Goal: Share content

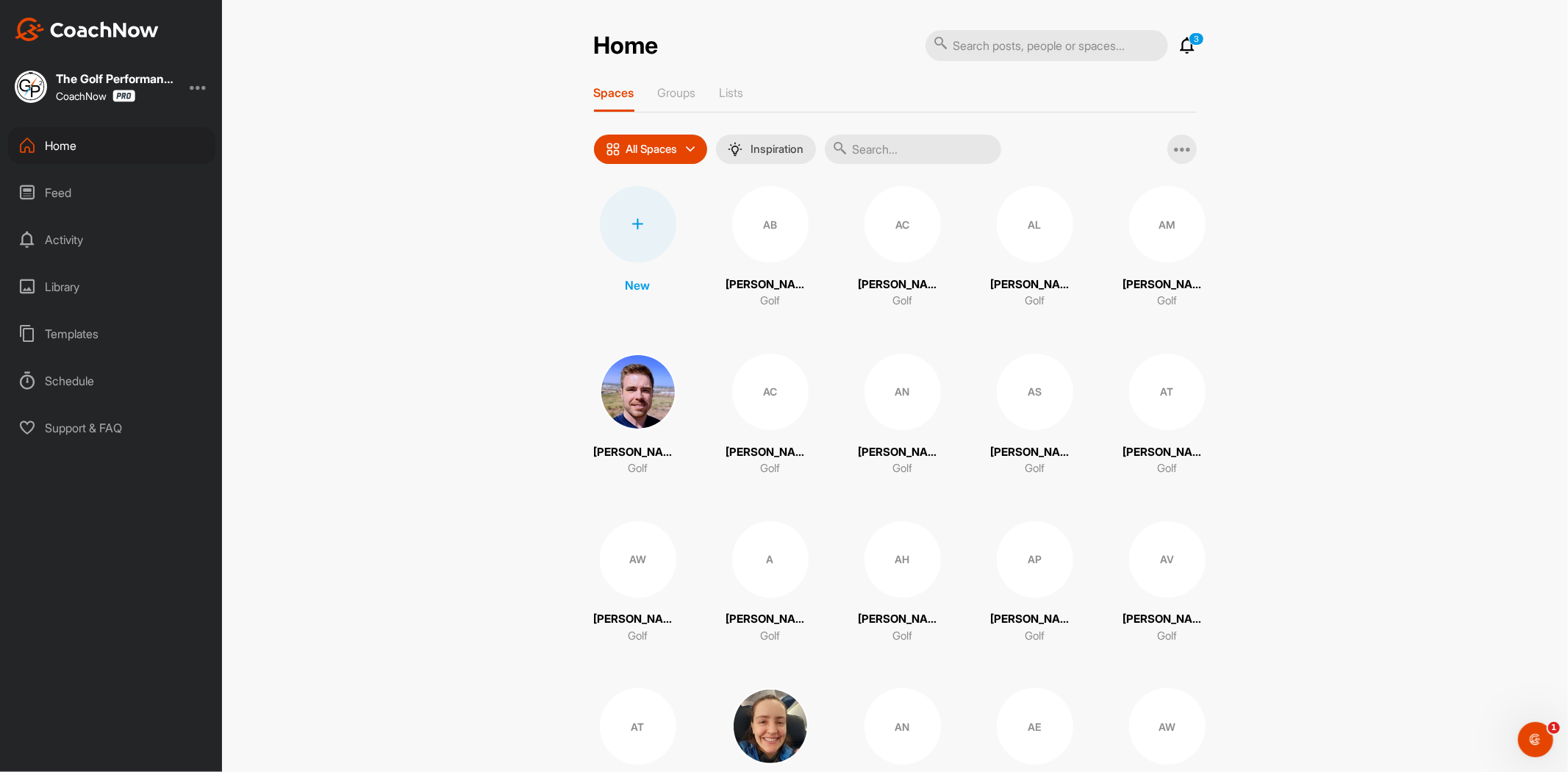
click at [406, 523] on div "Home 3 Notifications Invitations [DATE] AW [PERSON_NAME] joined space 2 h • [PE…" at bounding box center [895, 386] width 1346 height 772
click at [917, 152] on input "text" at bounding box center [913, 149] width 176 height 29
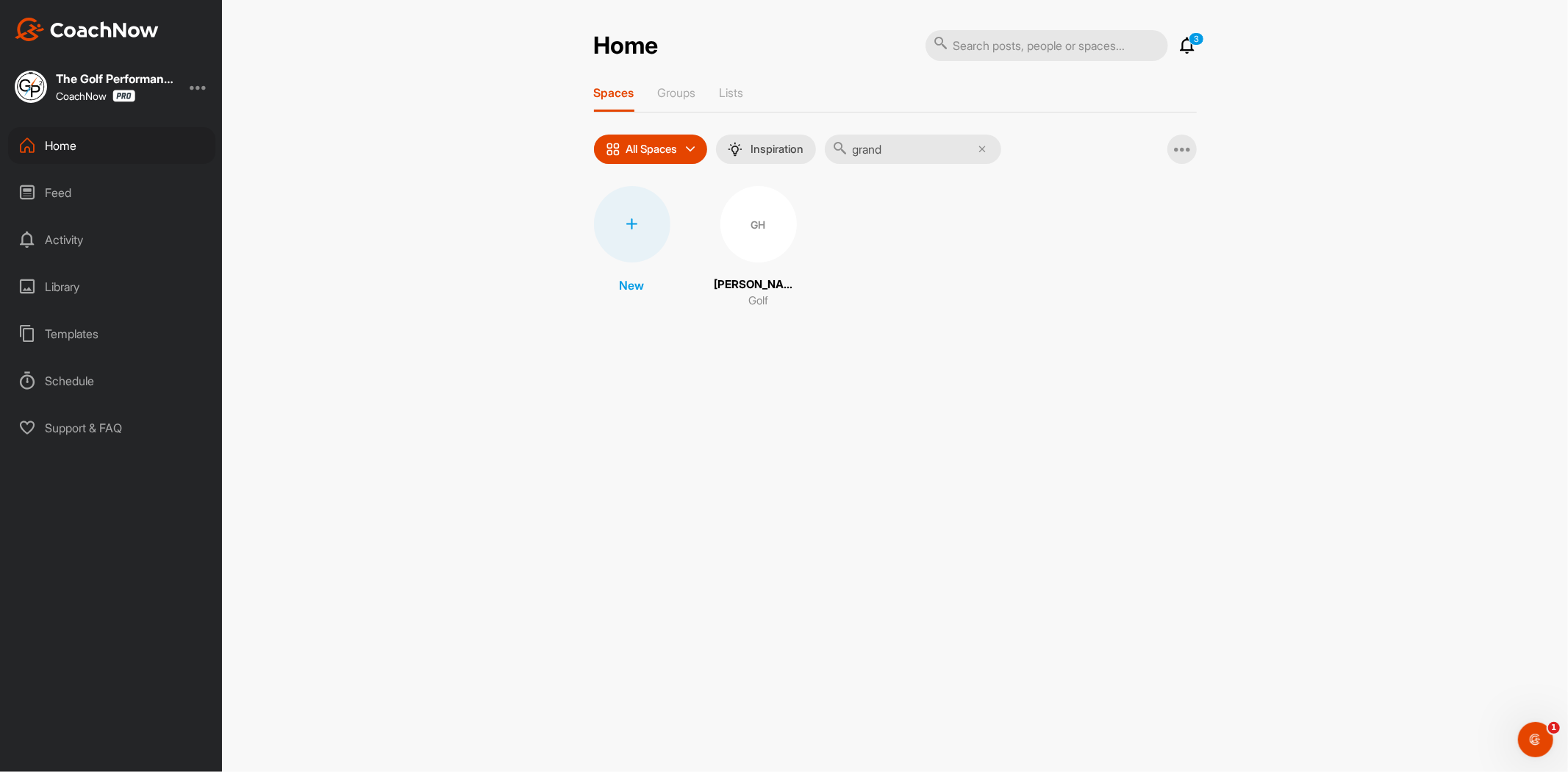
type input "grand"
click at [765, 213] on div "GH" at bounding box center [758, 224] width 77 height 77
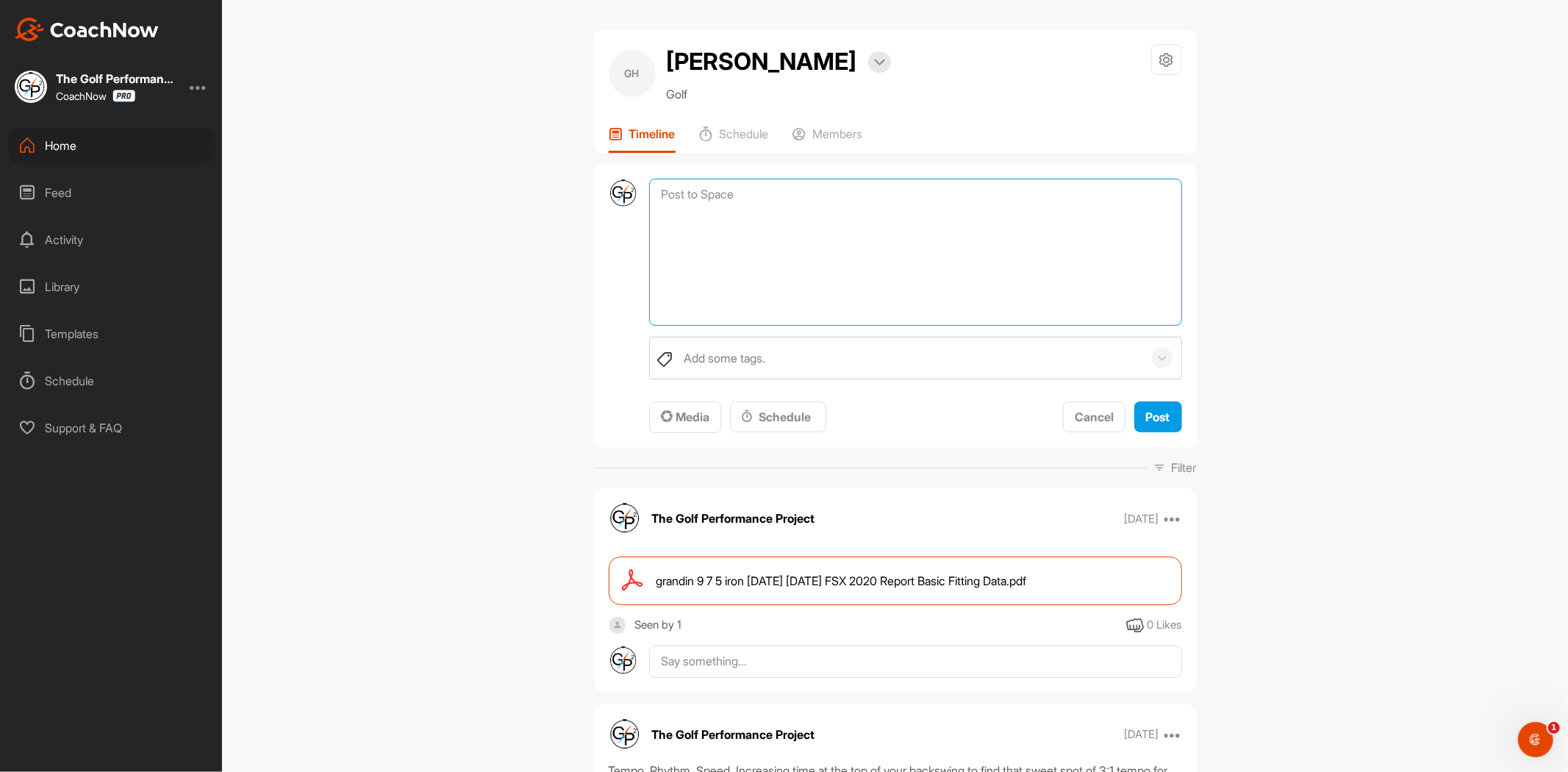
click at [893, 179] on textarea at bounding box center [915, 252] width 532 height 147
click at [671, 412] on span "Media" at bounding box center [685, 417] width 49 height 15
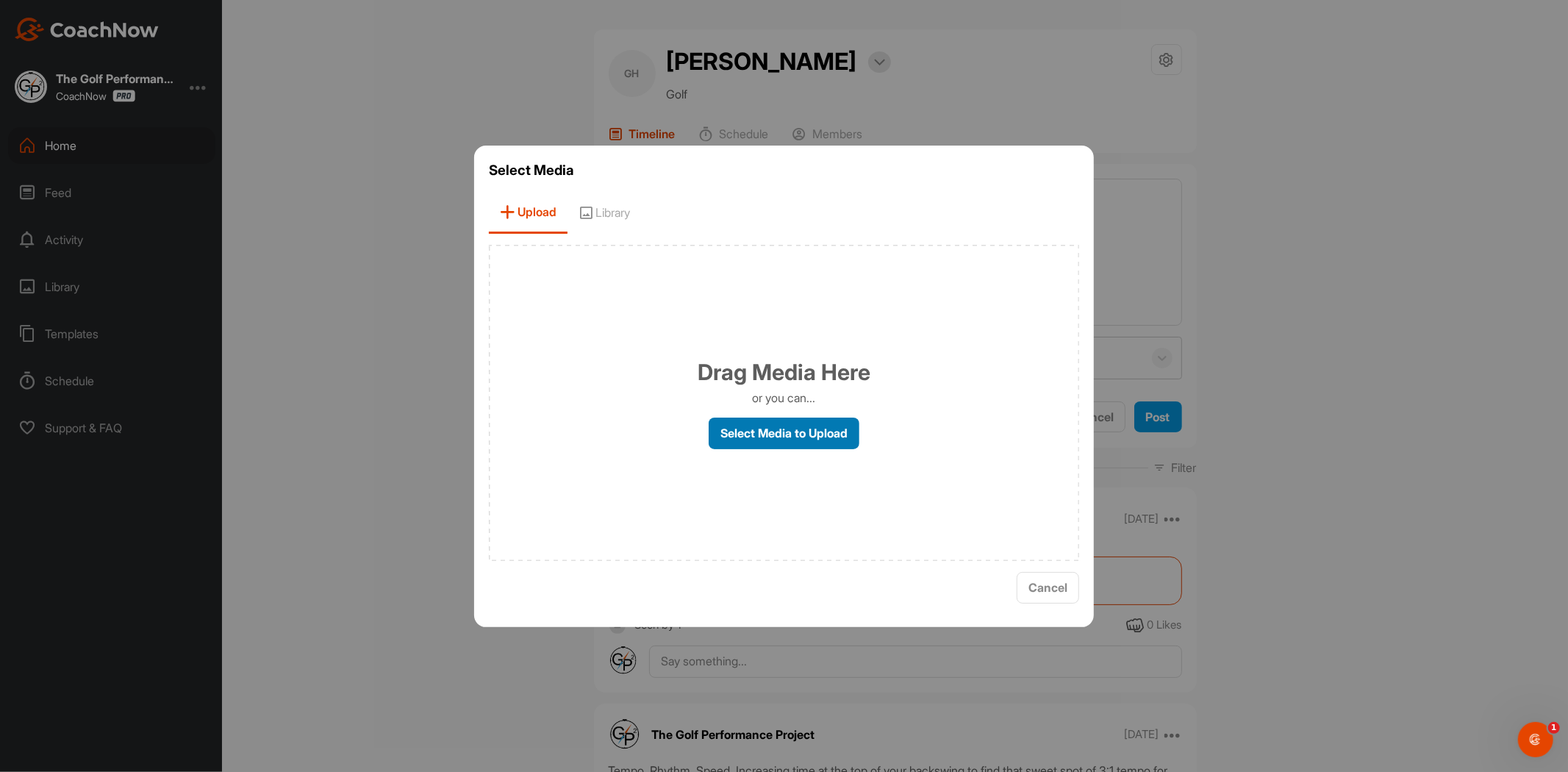
click at [785, 443] on label "Select Media to Upload" at bounding box center [784, 433] width 151 height 32
click at [0, 0] on input "Select Media to Upload" at bounding box center [0, 0] width 0 height 0
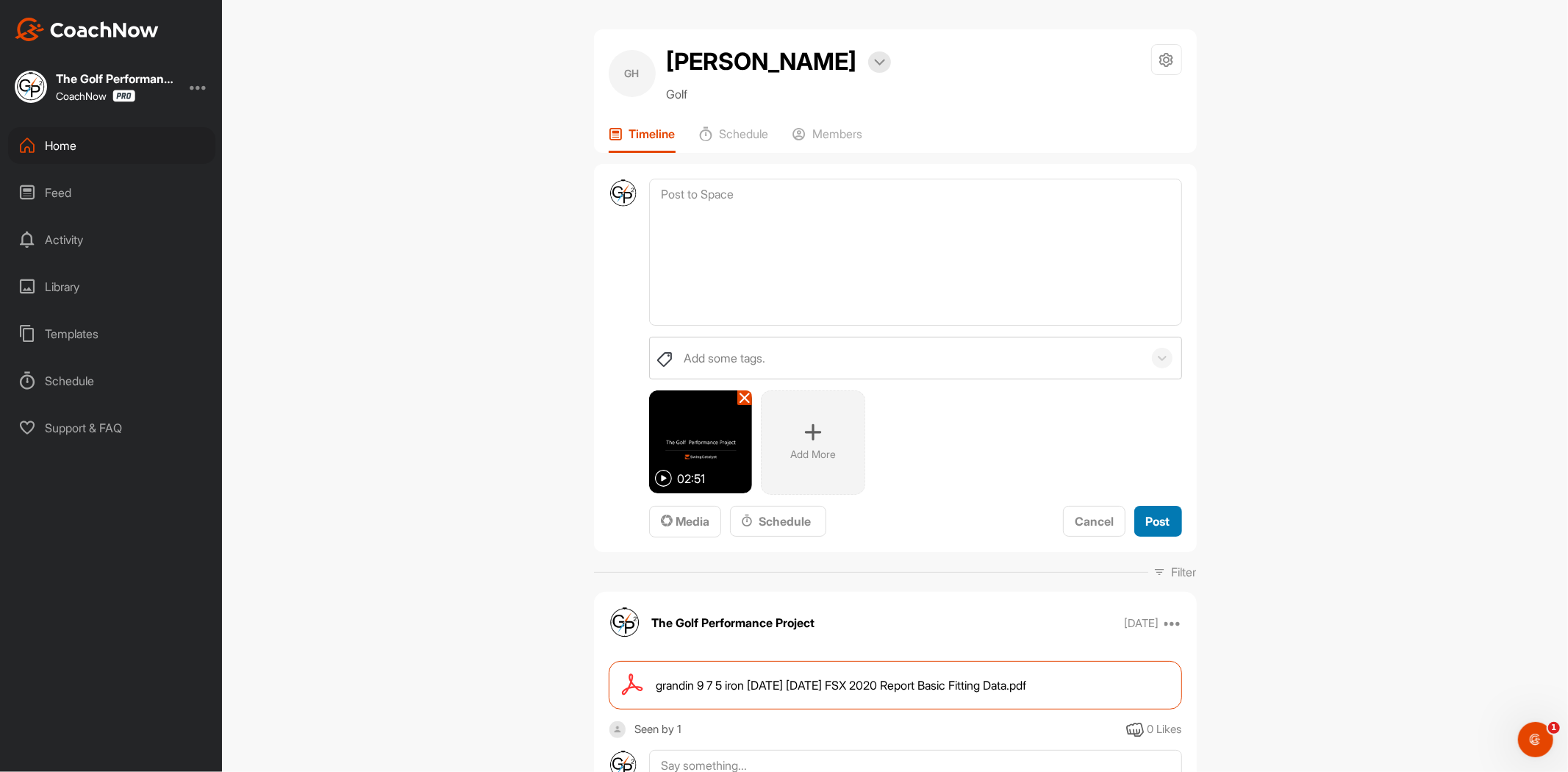
click at [1148, 507] on button "Post" at bounding box center [1158, 521] width 48 height 32
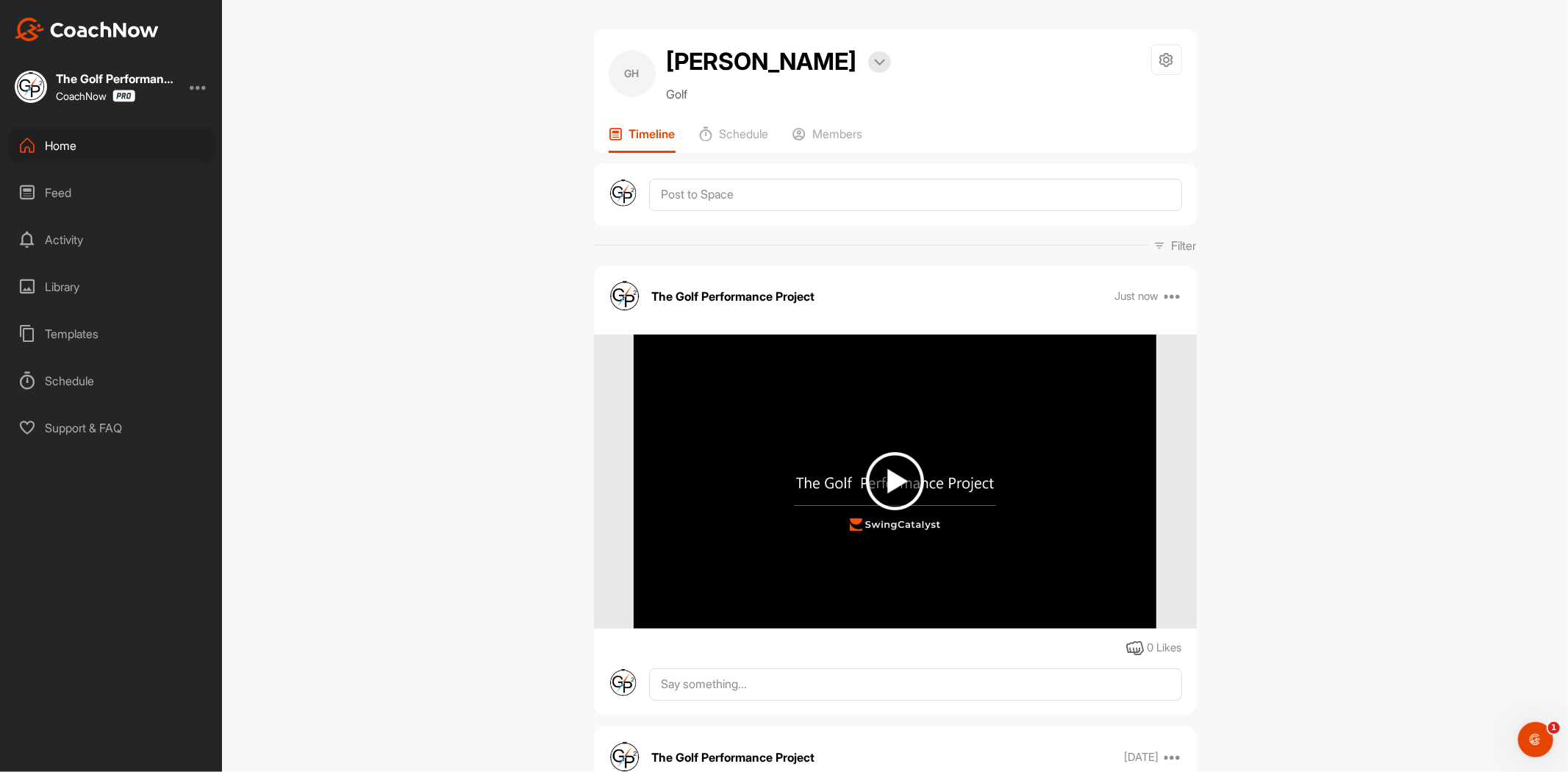
click at [1376, 422] on div "[PERSON_NAME] [PERSON_NAME] Bookings Golf Space Settings Your Notifications Tim…" at bounding box center [895, 386] width 1346 height 772
click at [1432, 390] on div "[PERSON_NAME] [PERSON_NAME] Bookings Golf Space Settings Your Notifications Tim…" at bounding box center [895, 386] width 1346 height 772
